Goal: Obtain resource: Obtain resource

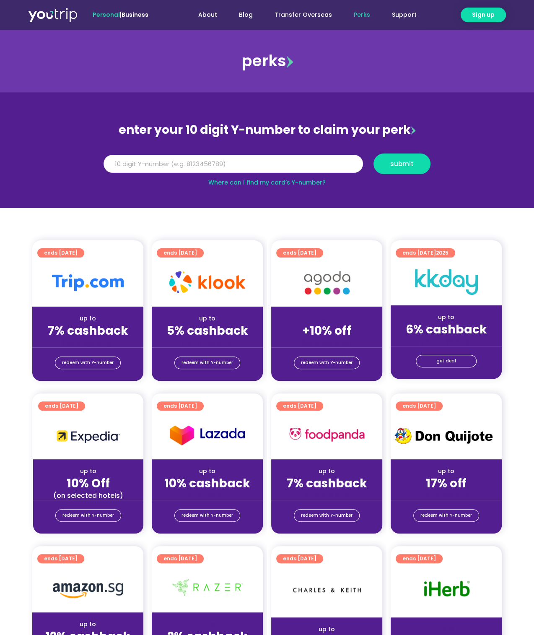
click at [267, 164] on input "Y Number" at bounding box center [234, 164] width 260 height 18
type input "8184536602"
click at [407, 163] on span "submit" at bounding box center [401, 164] width 23 height 6
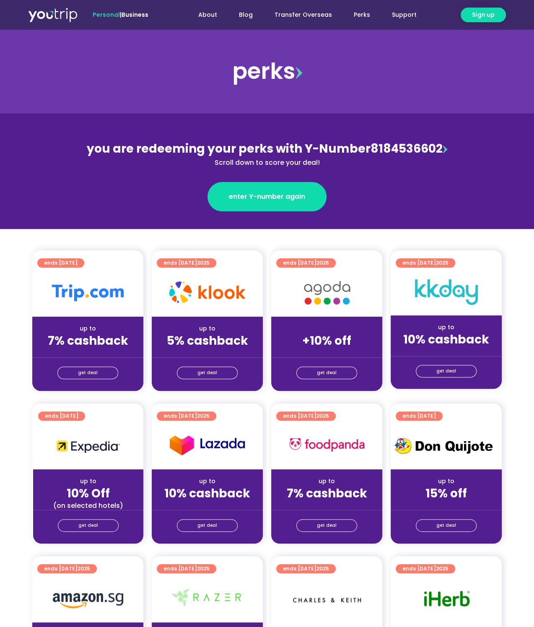
click at [436, 153] on div "you are redeeming your perks with Y-Number 8184536602 Scroll down to score your…" at bounding box center [267, 154] width 364 height 28
click at [91, 370] on span "get deal" at bounding box center [88, 373] width 20 height 12
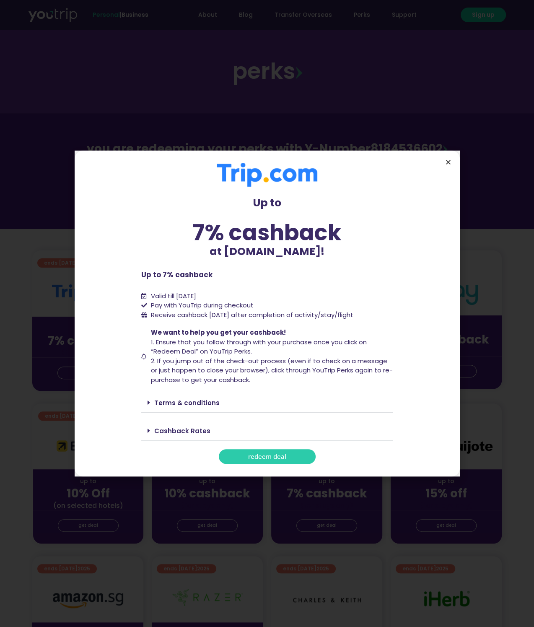
click at [445, 164] on icon "Close" at bounding box center [448, 162] width 6 height 6
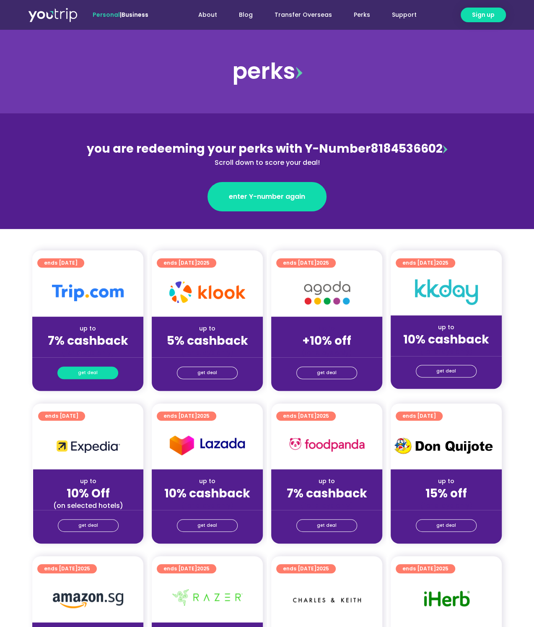
click at [89, 368] on span "get deal" at bounding box center [88, 373] width 20 height 12
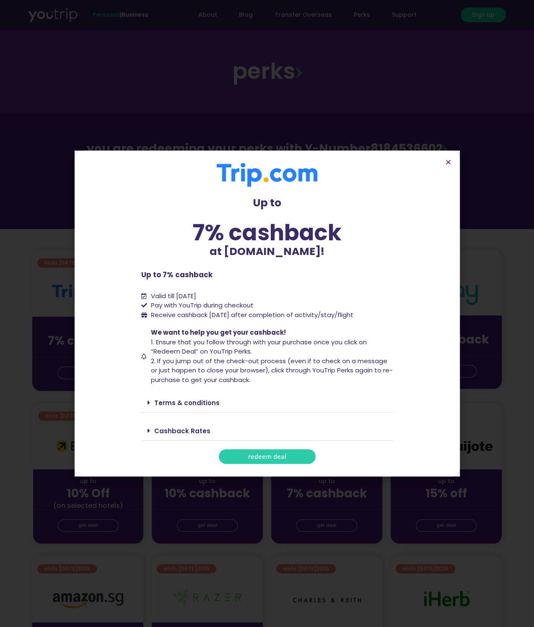
click at [272, 453] on span "redeem deal" at bounding box center [267, 456] width 38 height 6
